Goal: Download file/media

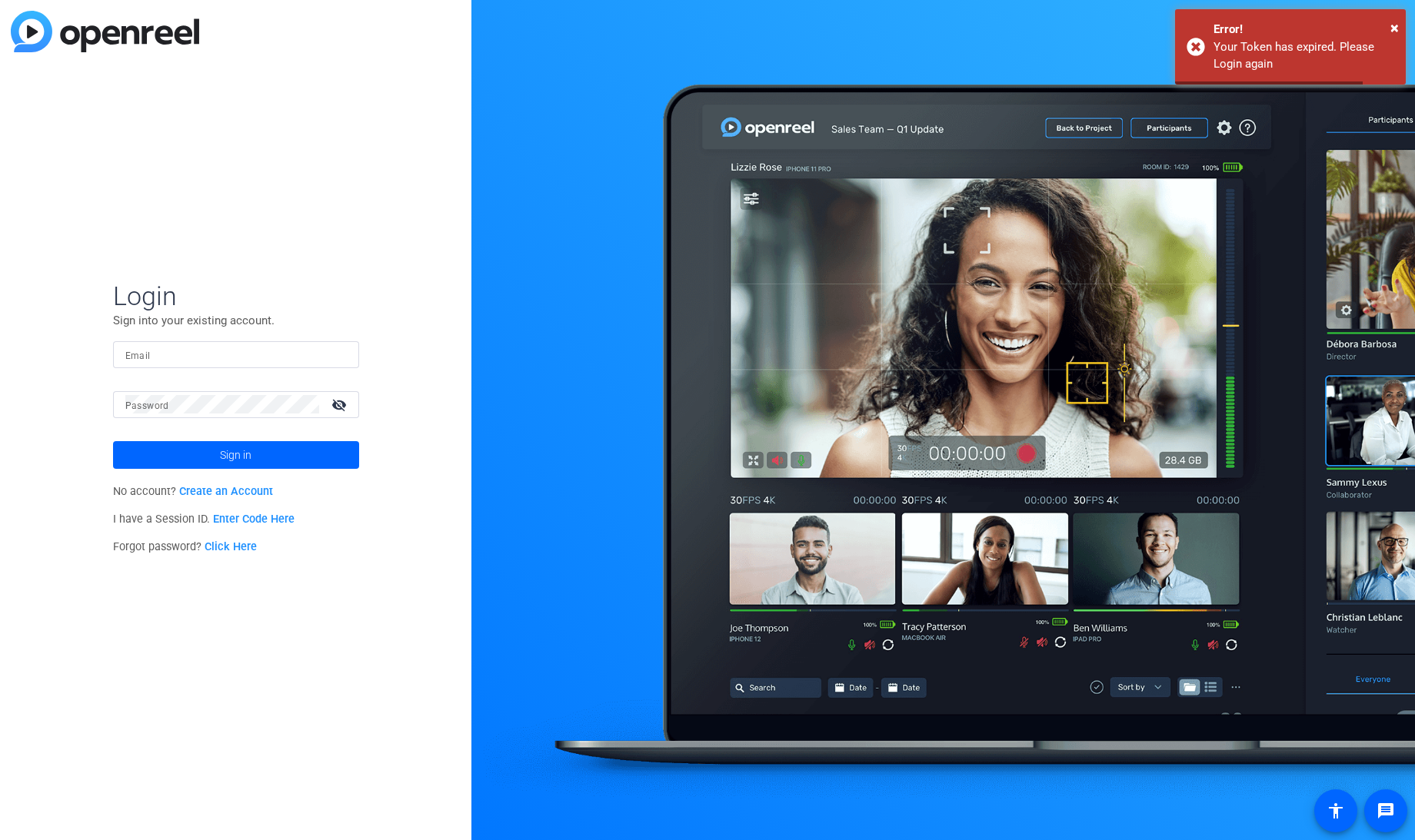
click at [208, 354] on input "Email" at bounding box center [236, 355] width 222 height 18
type input "[EMAIL_ADDRESS][DOMAIN_NAME]"
click at [113, 442] on button "Sign in" at bounding box center [236, 455] width 247 height 27
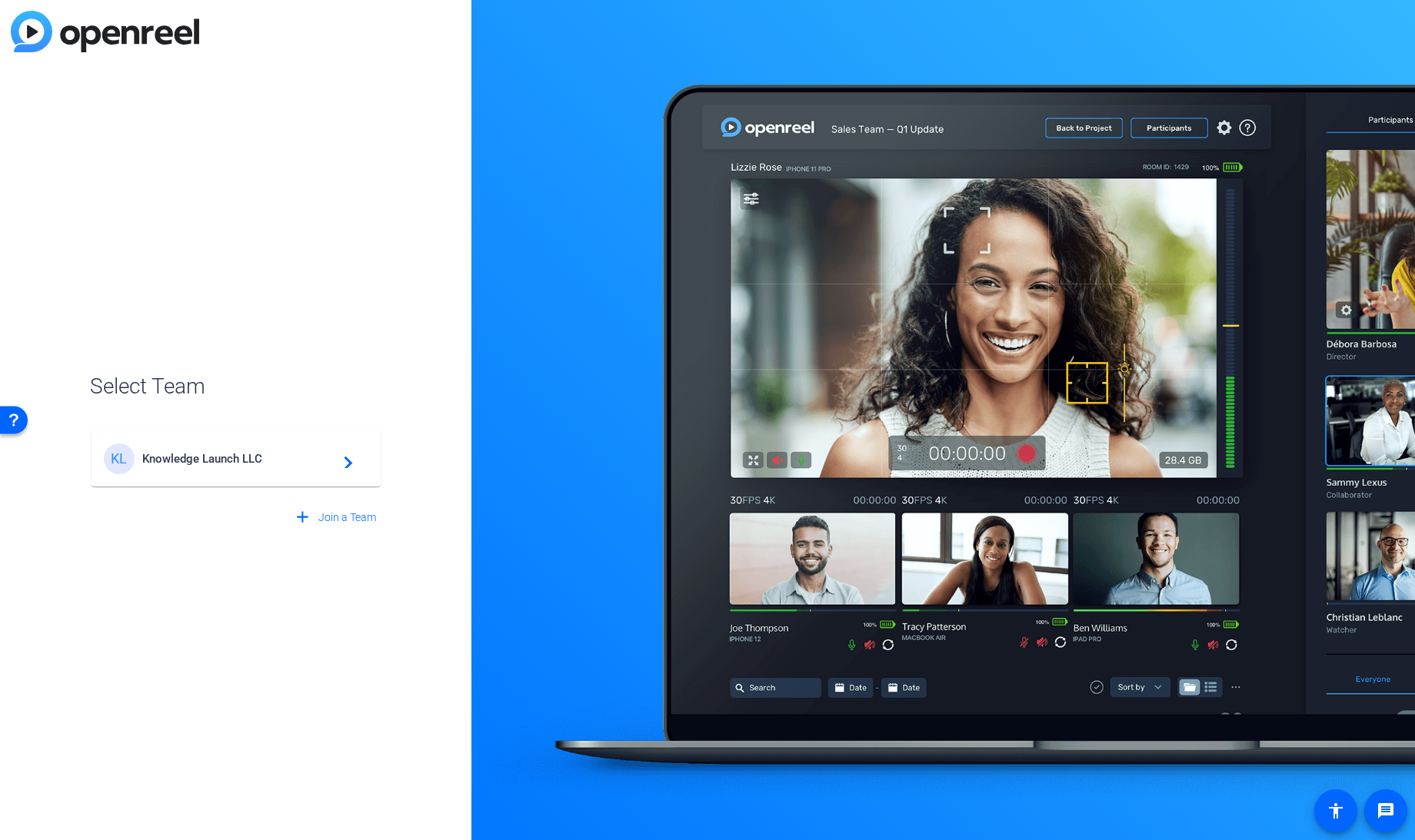
click at [176, 448] on div "KL Knowledge Launch LLC navigate_next" at bounding box center [236, 459] width 265 height 31
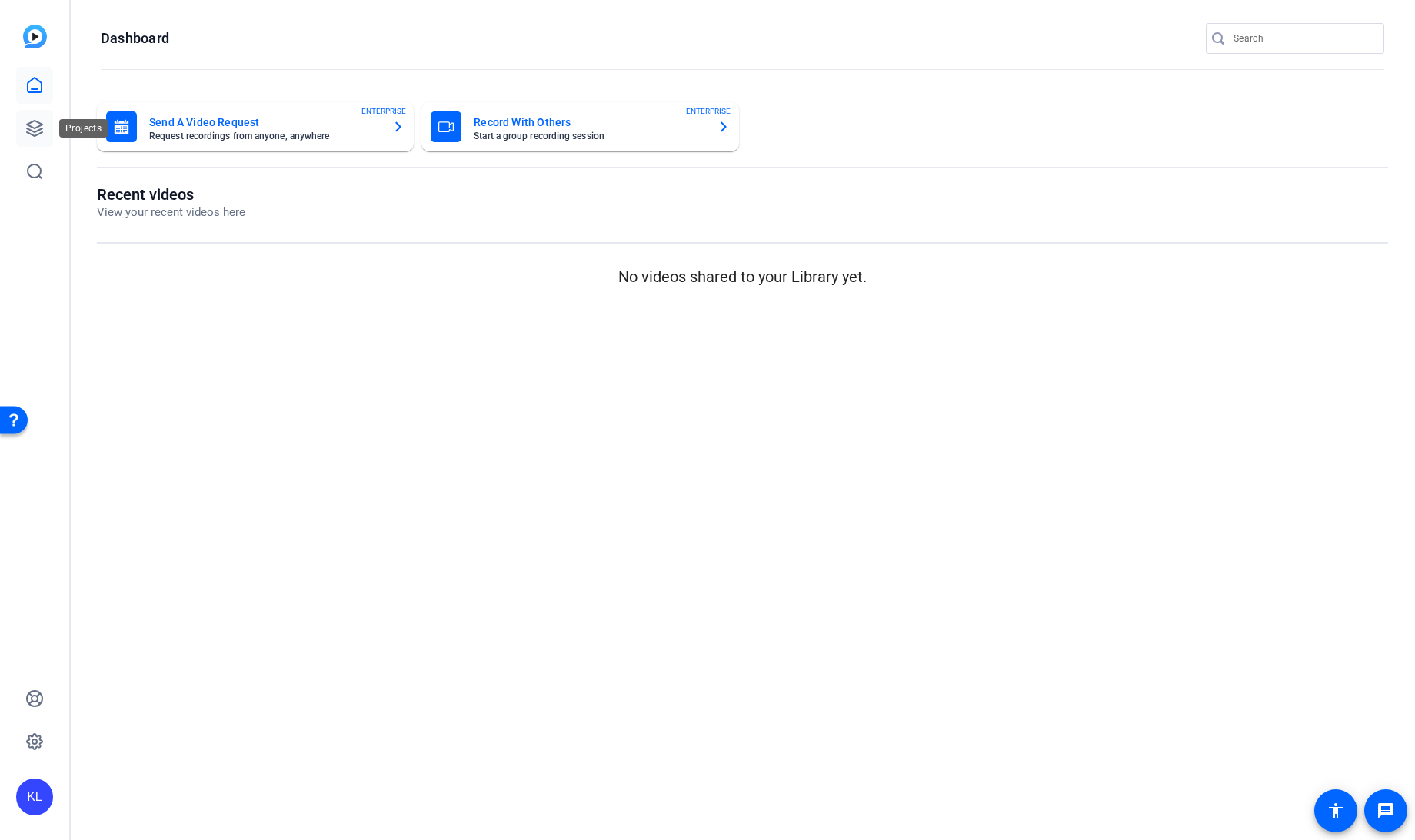
click at [39, 124] on icon at bounding box center [34, 128] width 16 height 16
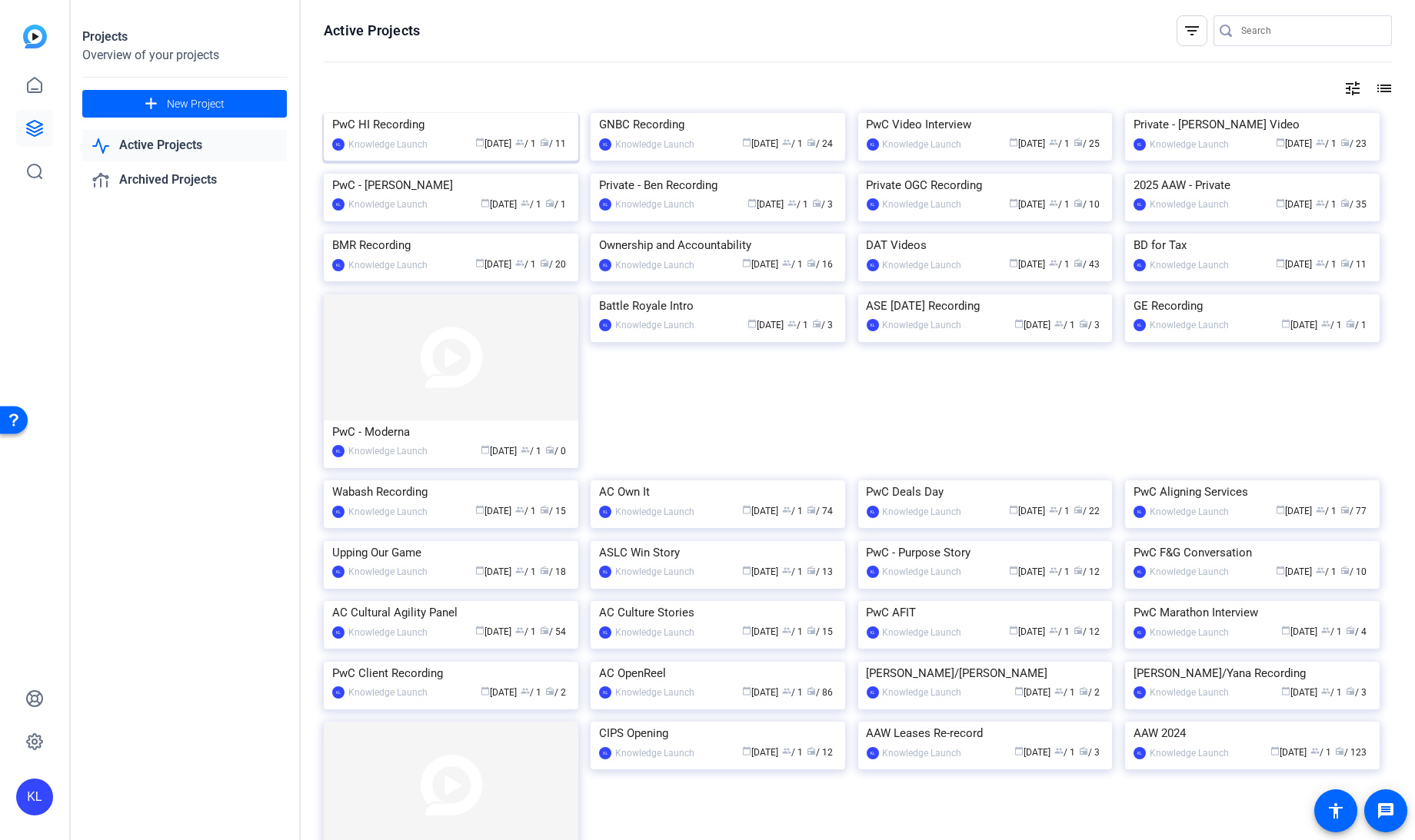
click at [387, 136] on div "PwC HI Recording" at bounding box center [451, 124] width 237 height 23
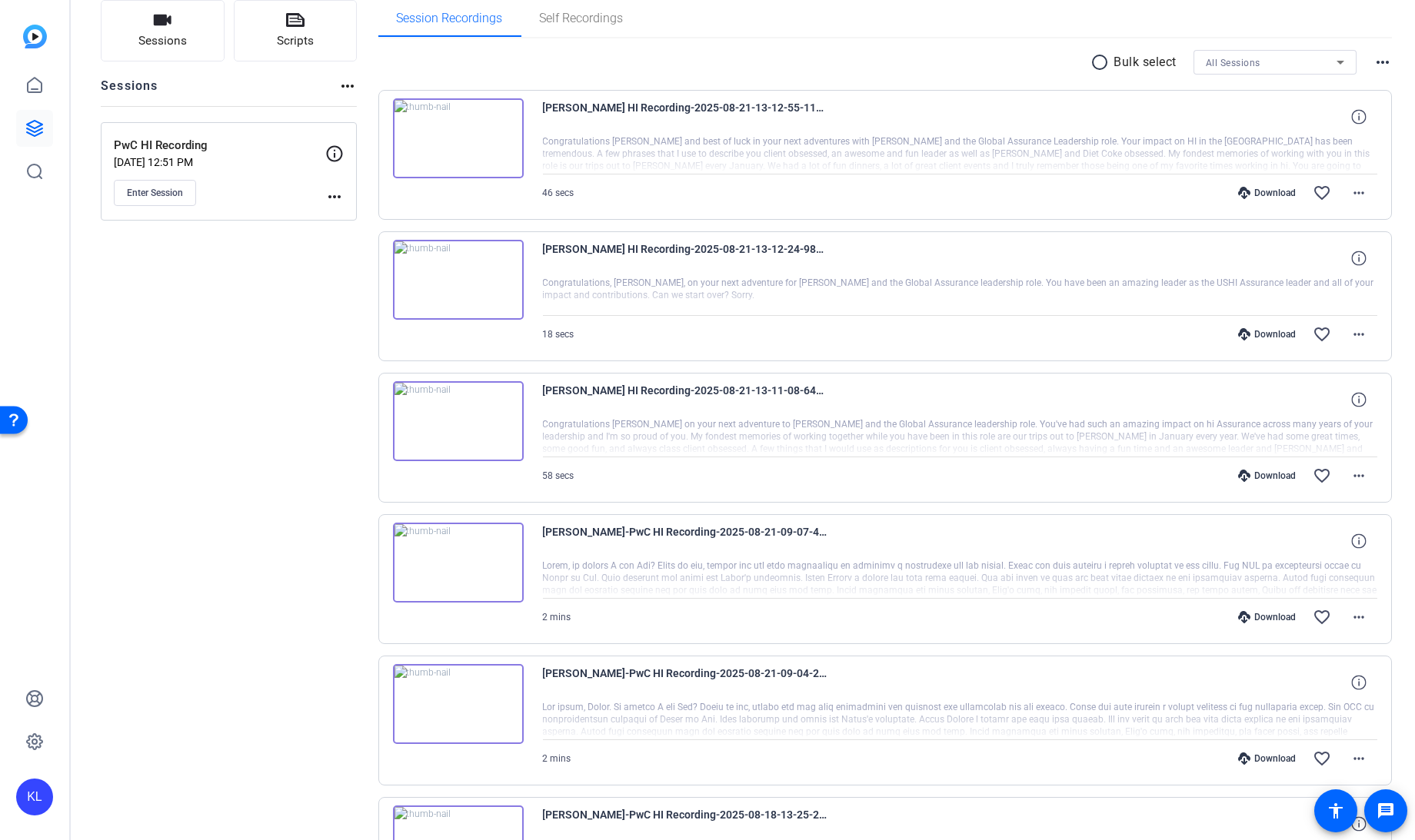
scroll to position [129, 0]
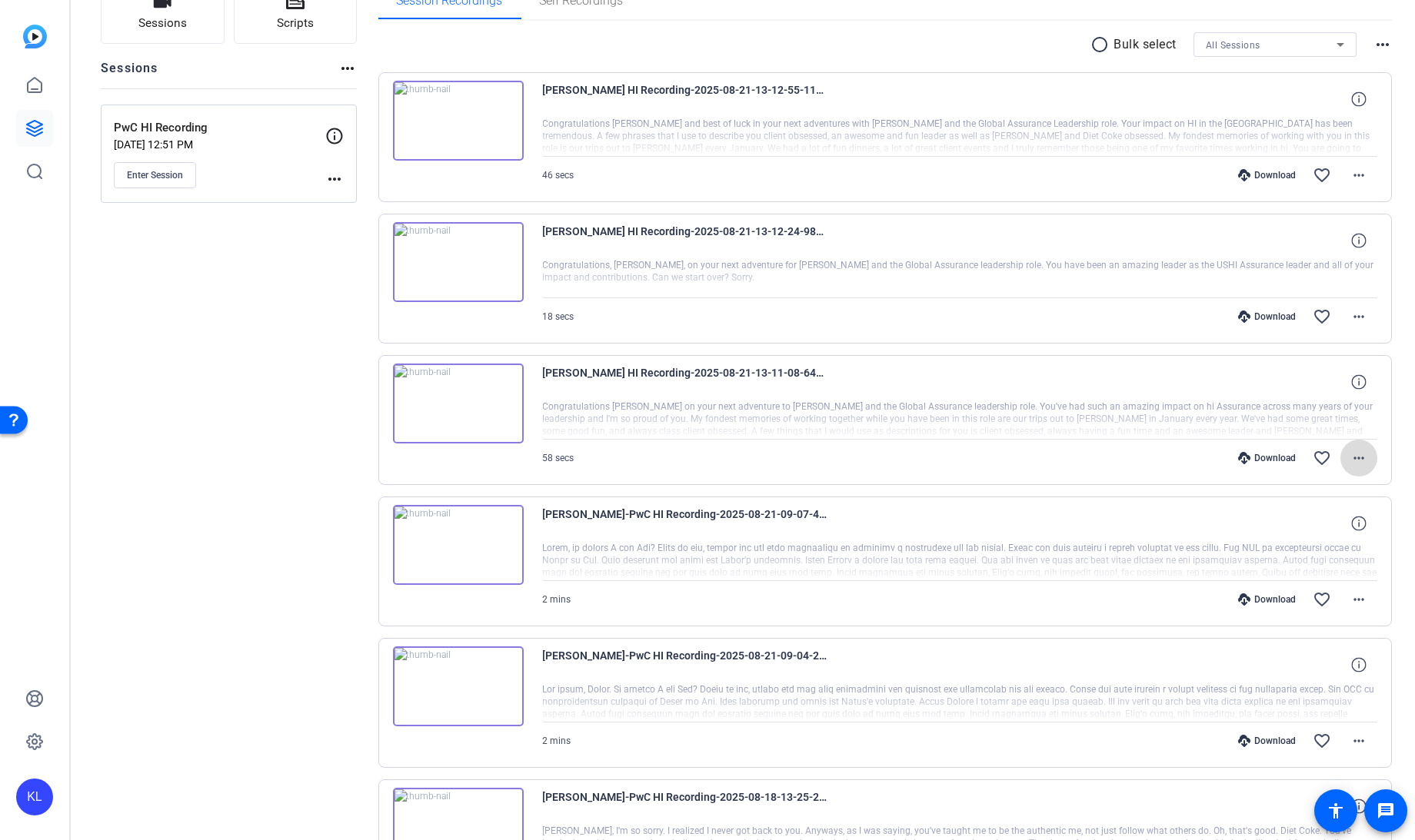
click at [1351, 453] on mat-icon "more_horiz" at bounding box center [1359, 458] width 18 height 18
click at [1306, 526] on span "Download MP4" at bounding box center [1311, 526] width 93 height 18
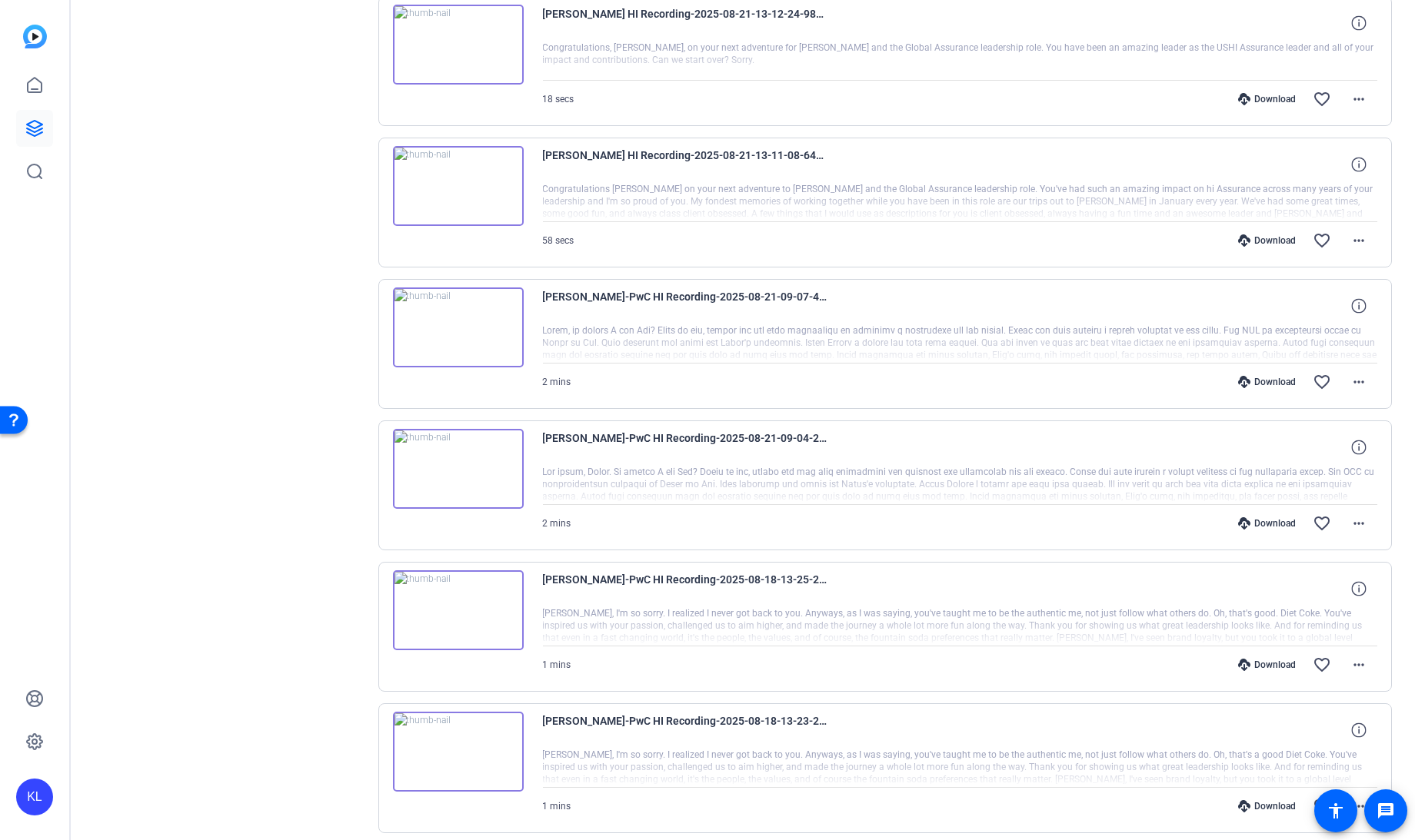
scroll to position [347, 0]
click at [349, 450] on div "Sessions Scripts Sessions more_horiz PwC HI Recording [DATE] 12:51 PM Enter Ses…" at bounding box center [229, 550] width 257 height 1570
click at [1350, 380] on mat-icon "more_horiz" at bounding box center [1359, 382] width 18 height 18
click at [1310, 447] on span "Download MP4" at bounding box center [1311, 450] width 93 height 18
click at [1353, 520] on mat-icon "more_horiz" at bounding box center [1359, 524] width 18 height 18
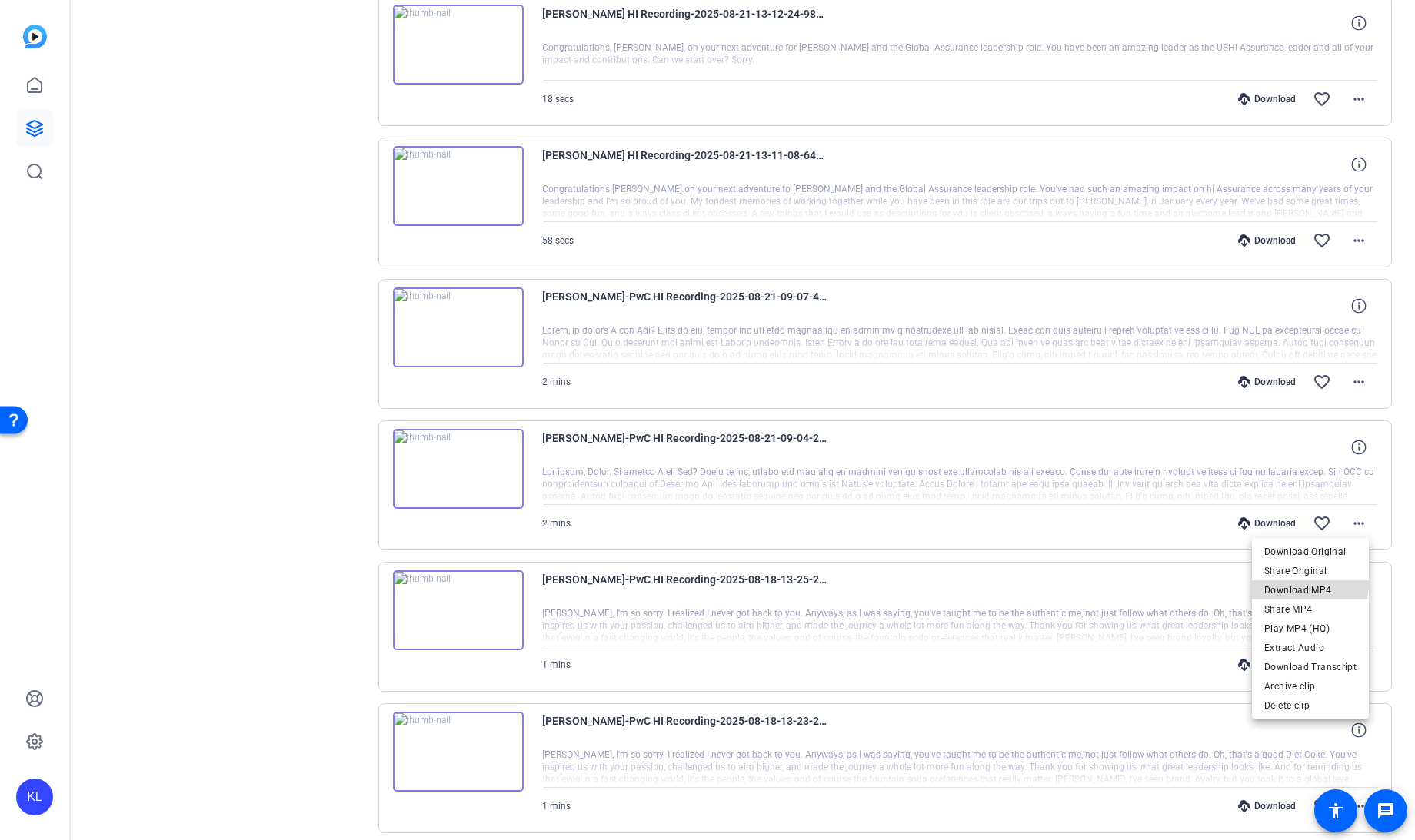
click at [1308, 584] on span "Download MP4" at bounding box center [1311, 591] width 93 height 18
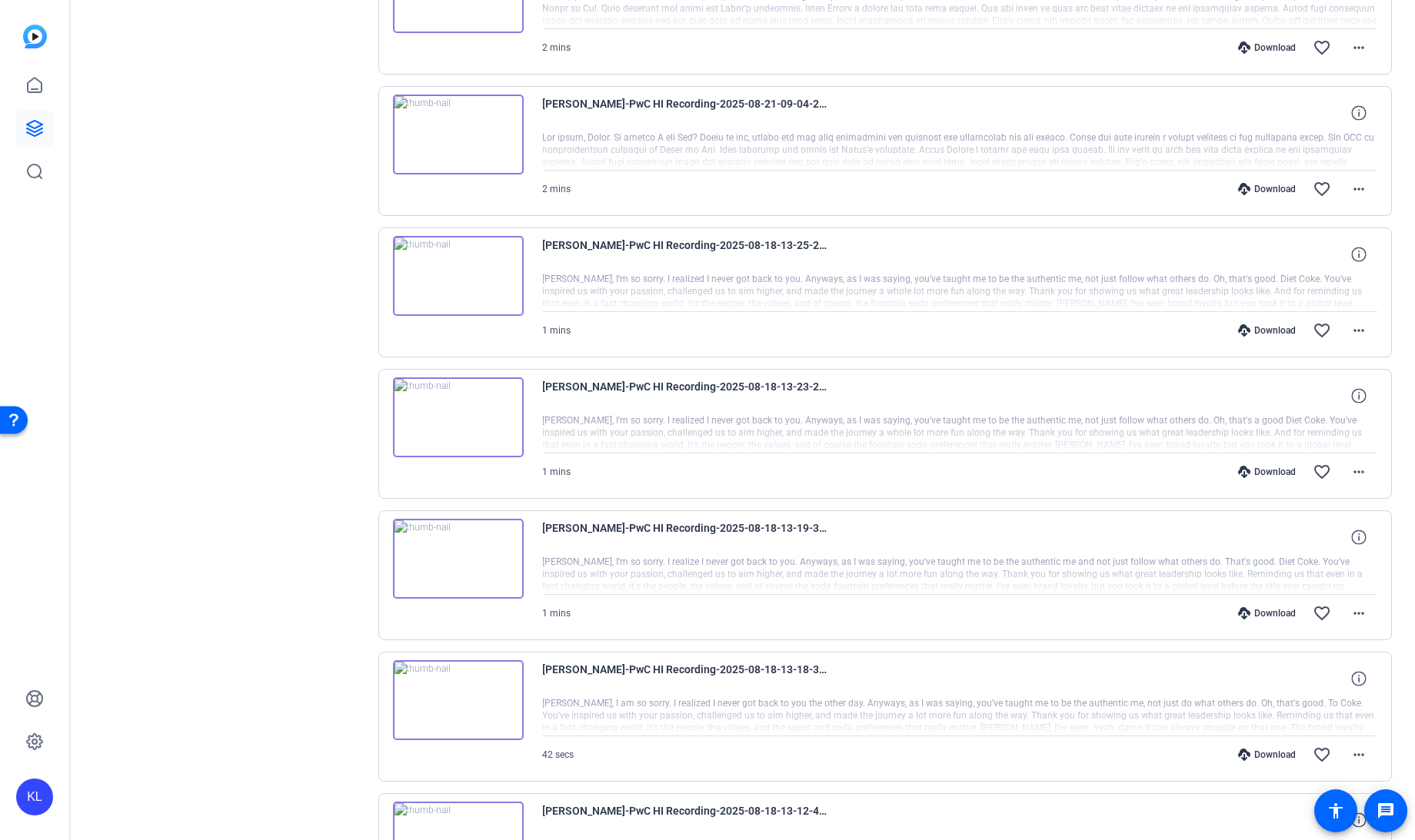
scroll to position [853, 0]
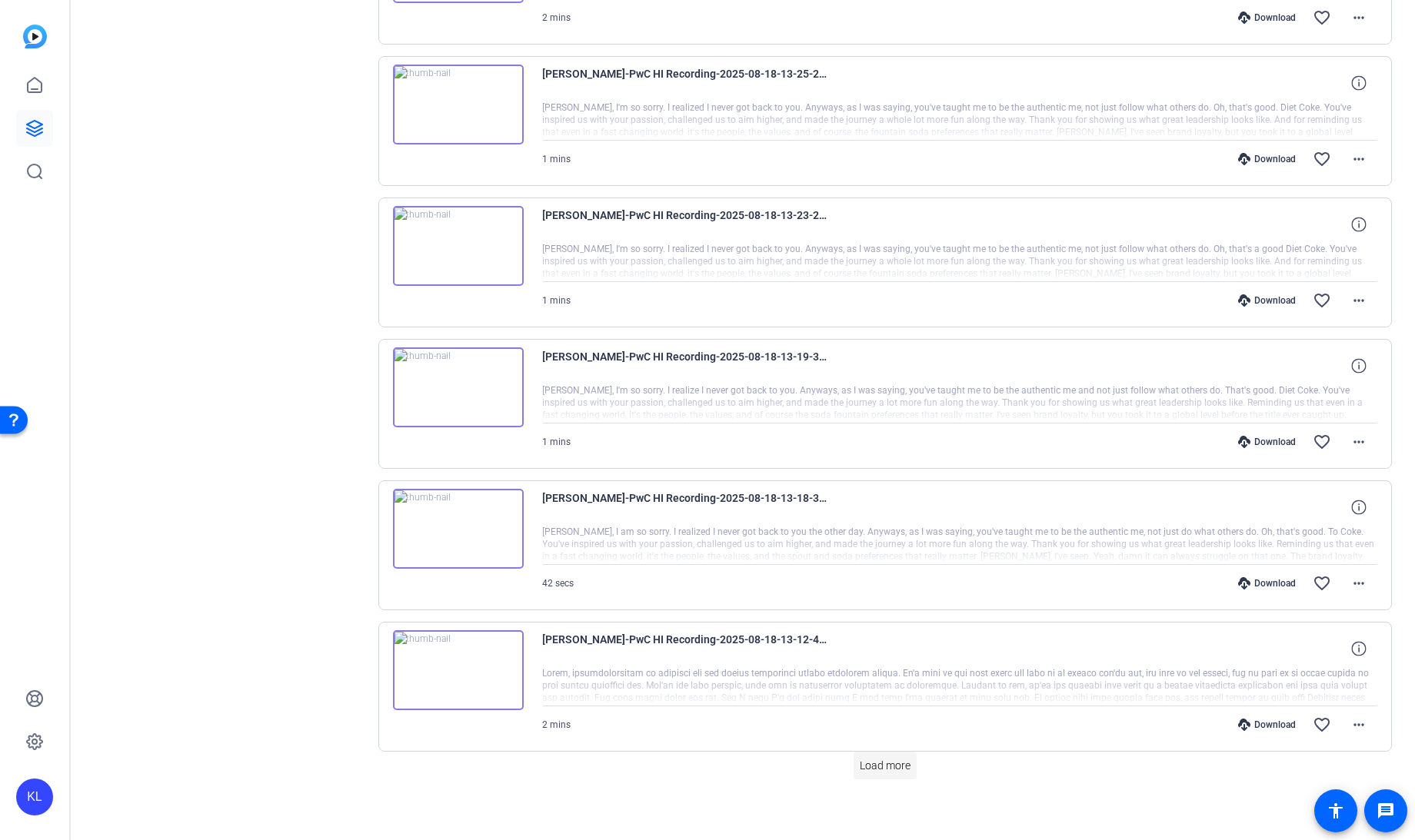
click at [874, 758] on span "Load more" at bounding box center [884, 767] width 50 height 16
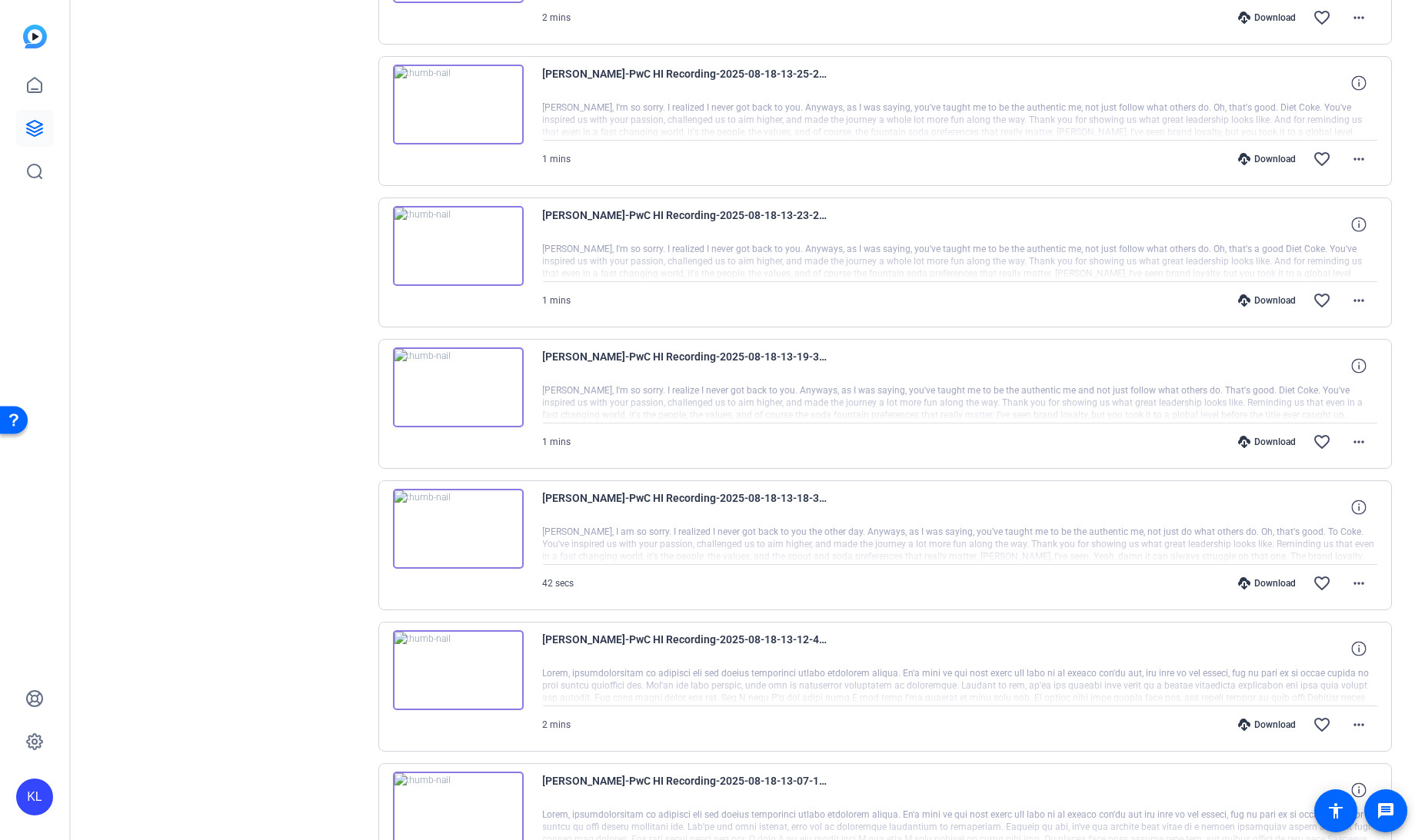
scroll to position [966, 0]
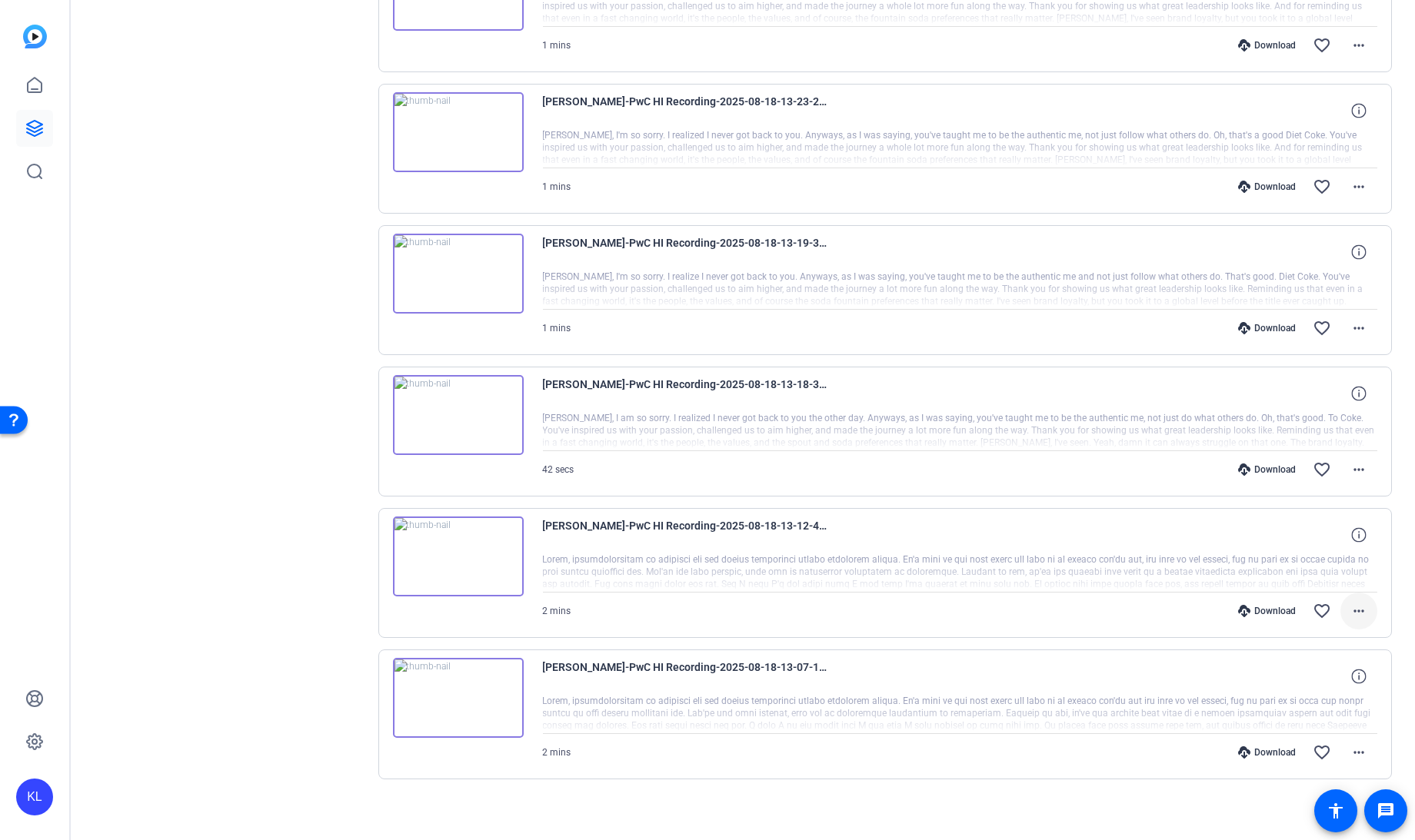
click at [1355, 602] on mat-icon "more_horiz" at bounding box center [1359, 611] width 18 height 18
click at [1290, 680] on span "Download MP4" at bounding box center [1311, 675] width 93 height 18
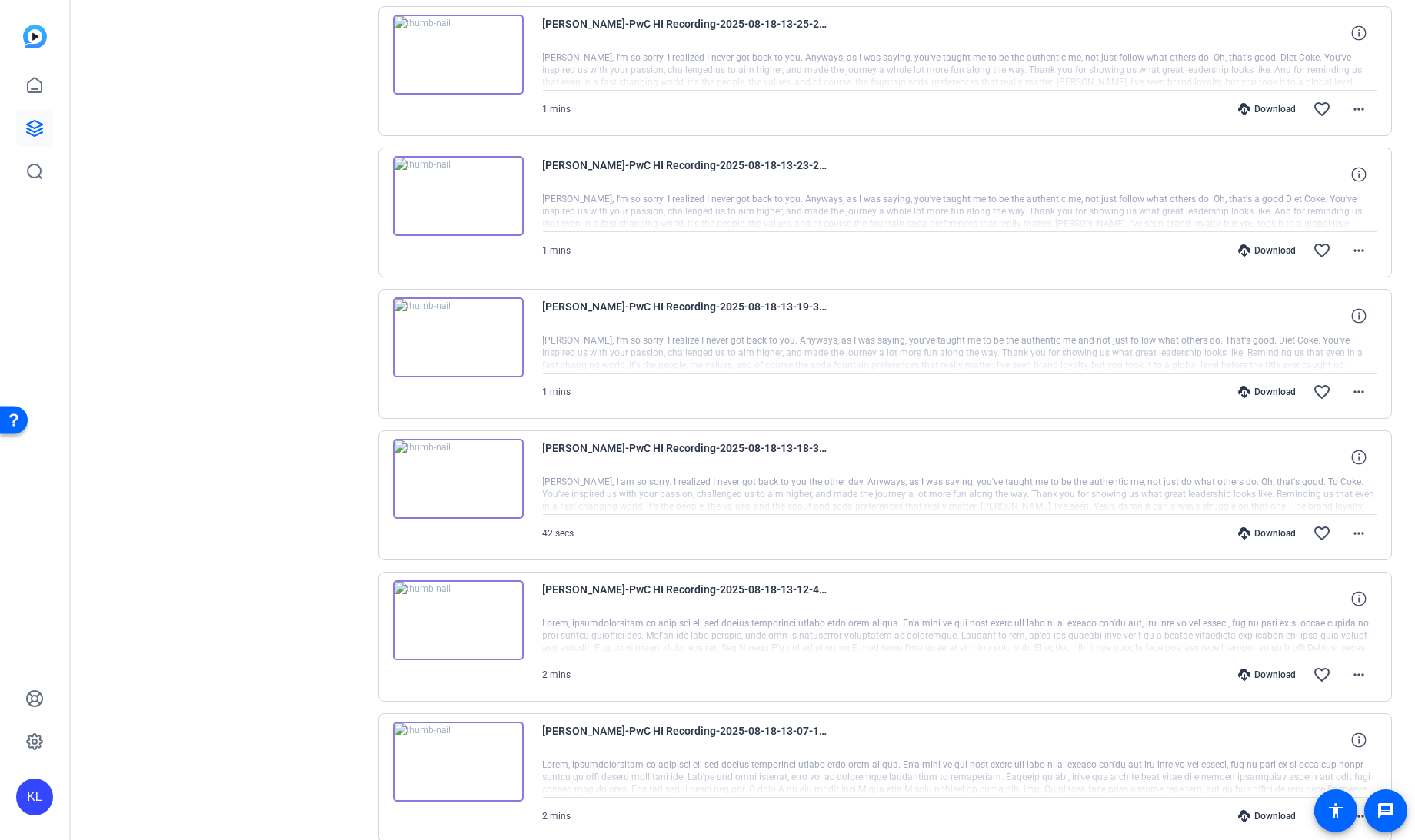
scroll to position [811, 0]
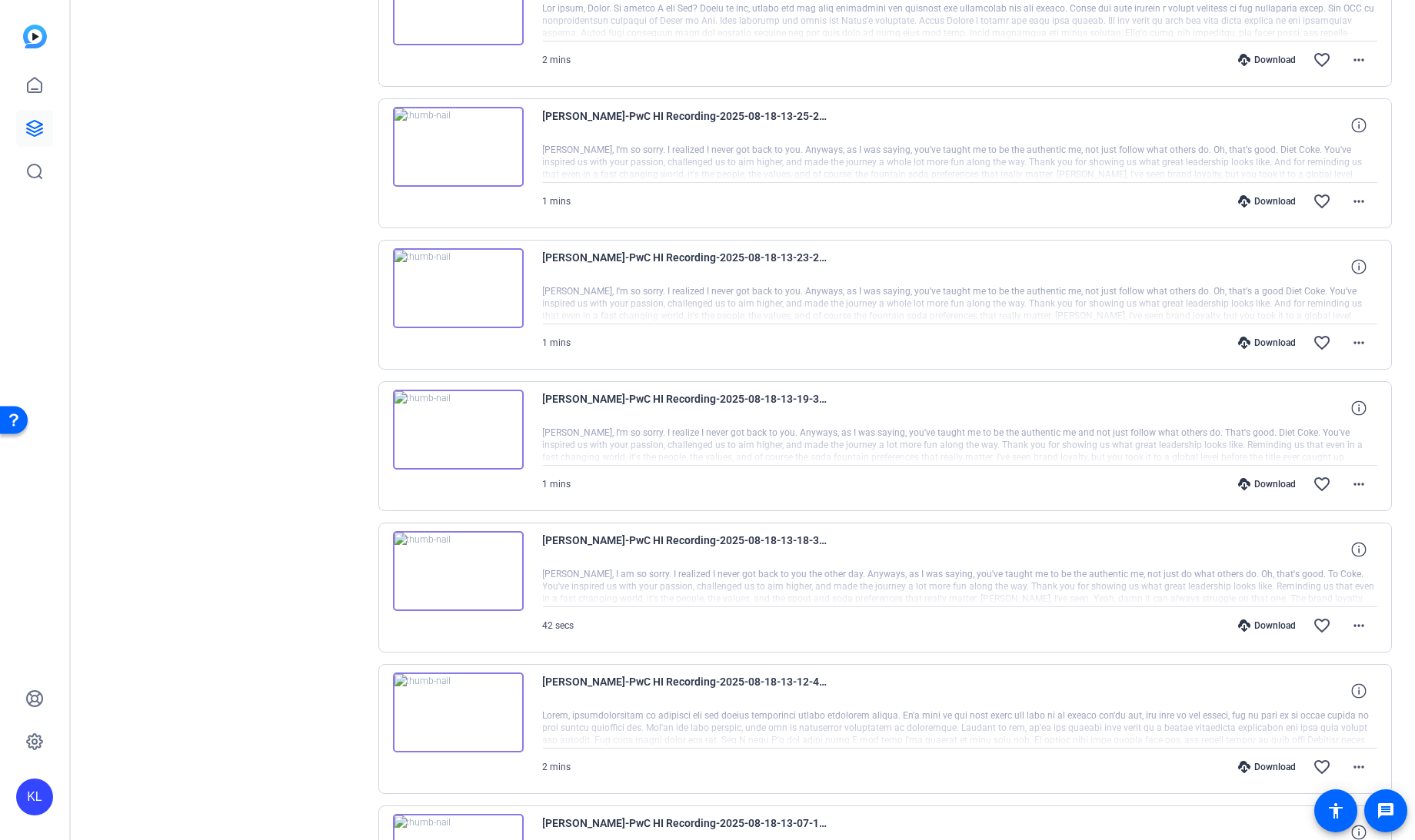
click at [1398, 451] on div "Sessions Scripts Sessions more_horiz PwC HI Recording [DATE] 12:51 PM Enter Ses…" at bounding box center [742, 143] width 1345 height 1722
click at [1350, 480] on mat-icon "more_horiz" at bounding box center [1359, 485] width 18 height 18
click at [1298, 548] on span "Download MP4" at bounding box center [1311, 549] width 93 height 18
click at [208, 431] on div "Sessions Scripts Sessions more_horiz PwC HI Recording [DATE] 12:51 PM Enter Ses…" at bounding box center [229, 143] width 257 height 1684
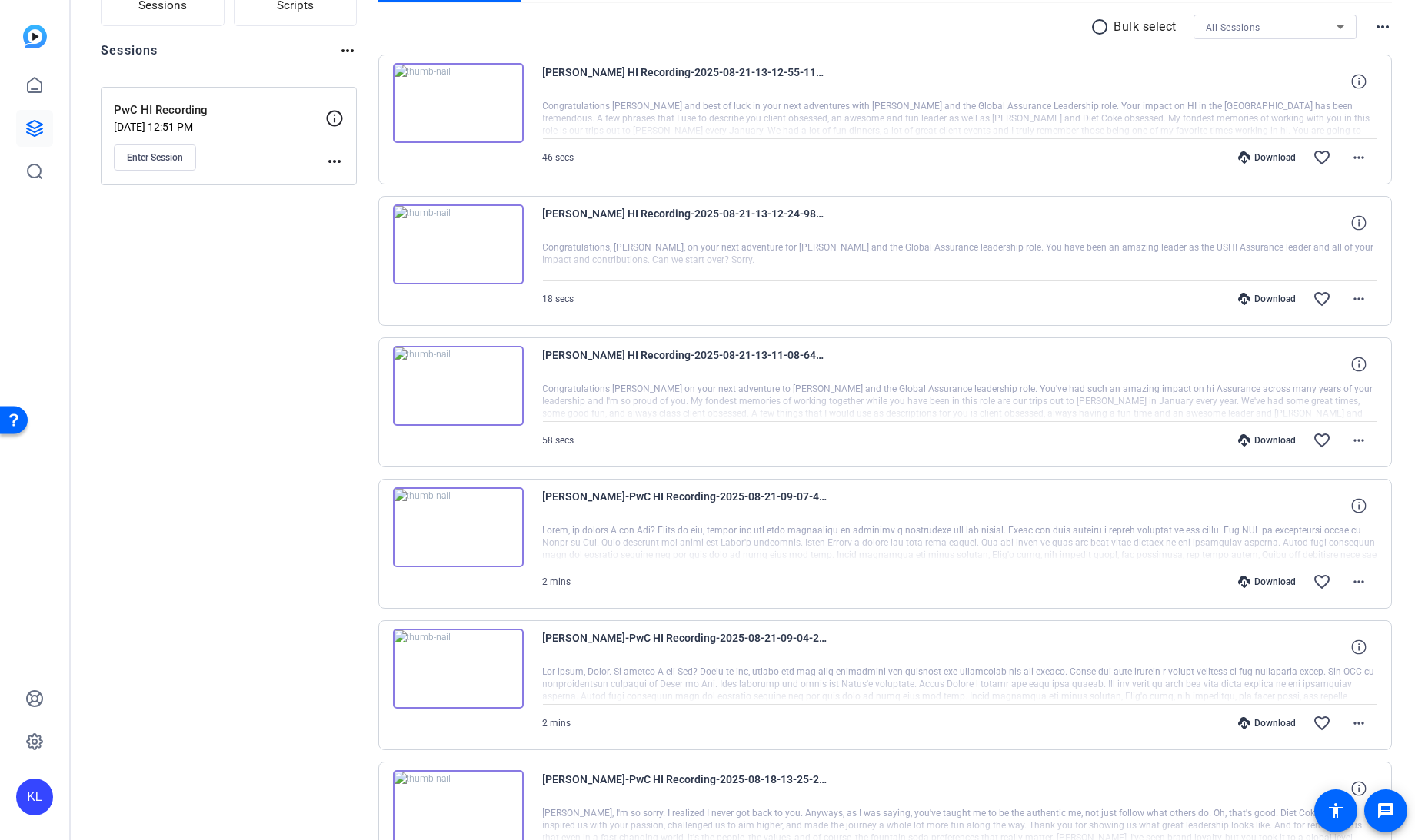
scroll to position [0, 0]
